Goal: Task Accomplishment & Management: Use online tool/utility

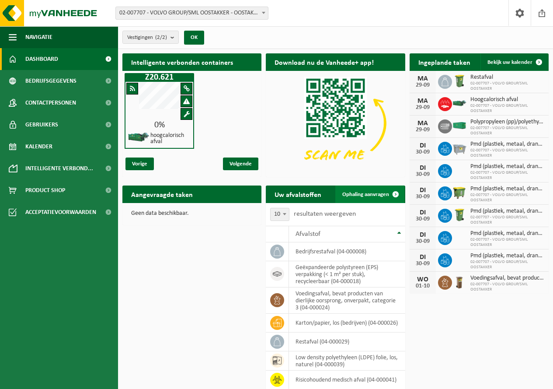
click at [358, 191] on span "Ophaling aanvragen" at bounding box center [365, 194] width 47 height 6
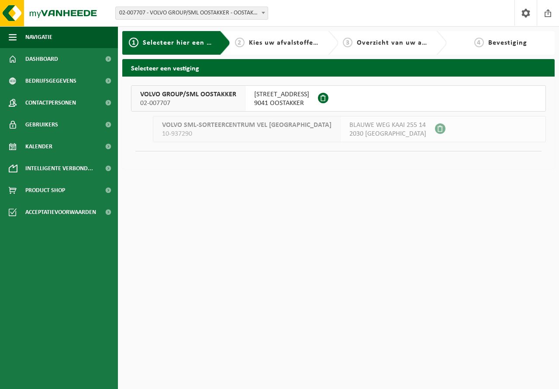
click at [212, 98] on span "VOLVO GROUP/SML OOSTAKKER" at bounding box center [188, 94] width 96 height 9
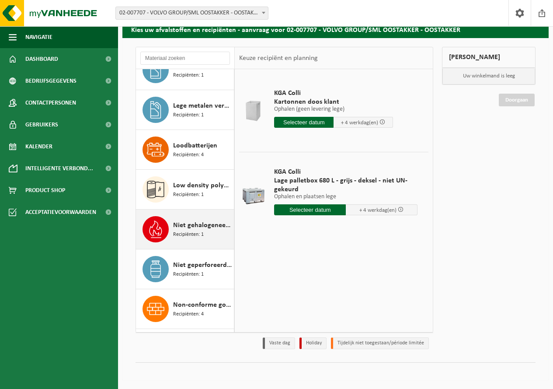
scroll to position [1267, 0]
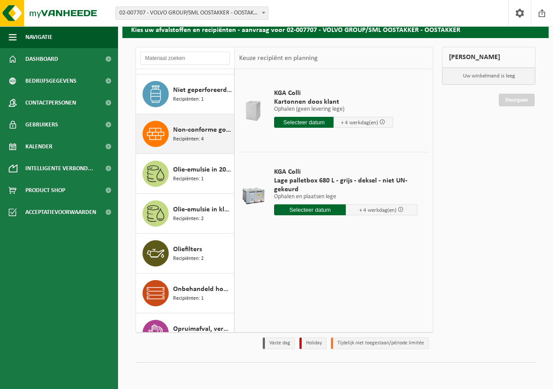
click at [188, 136] on span "Recipiënten: 4" at bounding box center [188, 139] width 31 height 8
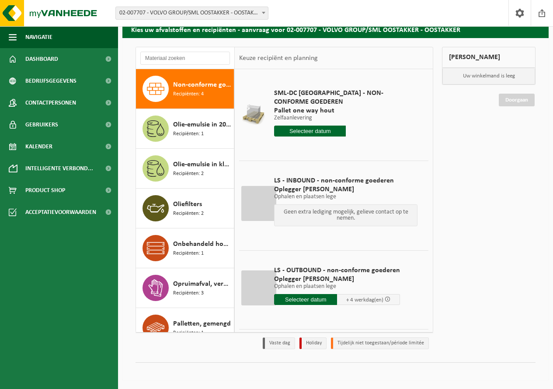
scroll to position [0, 0]
